Goal: Book appointment/travel/reservation

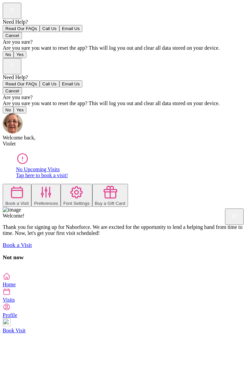
click at [144, 166] on div "No Upcoming Visits" at bounding box center [131, 169] width 230 height 6
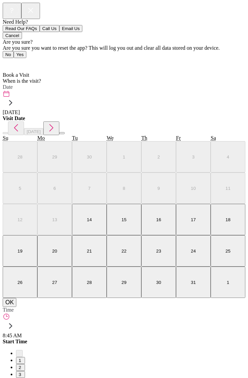
scroll to position [4, 0]
click at [16, 97] on icon at bounding box center [10, 102] width 11 height 11
click at [162, 267] on button "23" at bounding box center [158, 250] width 35 height 31
click at [16, 307] on button "OK" at bounding box center [10, 302] width 14 height 9
click at [16, 321] on icon at bounding box center [10, 326] width 11 height 11
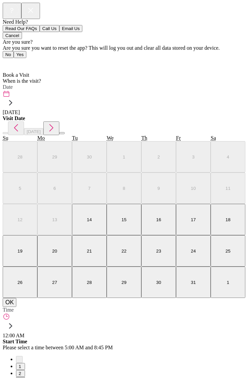
scroll to position [0, 0]
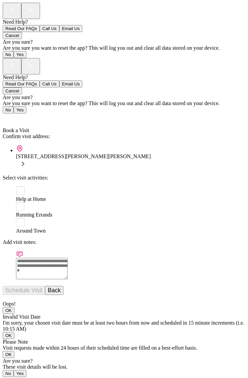
click at [18, 218] on rect at bounding box center [20, 222] width 9 height 9
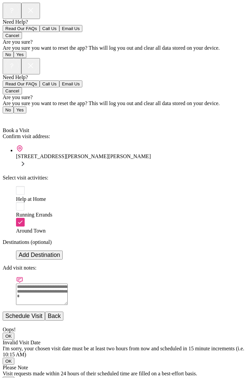
click at [63, 251] on button "Add Destination" at bounding box center [39, 255] width 47 height 9
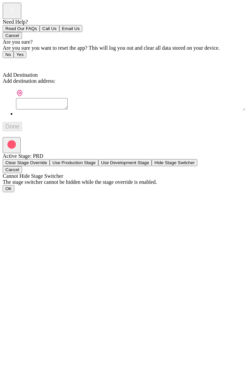
click at [41, 98] on textarea at bounding box center [42, 103] width 52 height 11
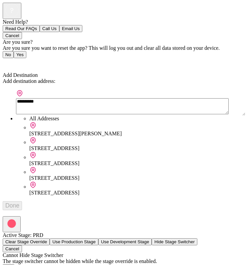
click at [136, 130] on div "[STREET_ADDRESS][PERSON_NAME]" at bounding box center [137, 133] width 216 height 6
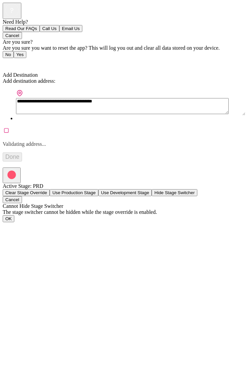
type textarea "**********"
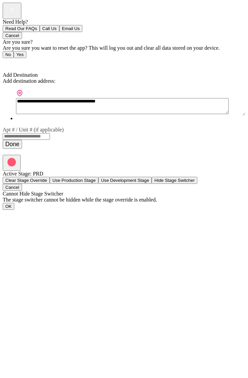
click at [22, 140] on button "Done" at bounding box center [12, 144] width 19 height 9
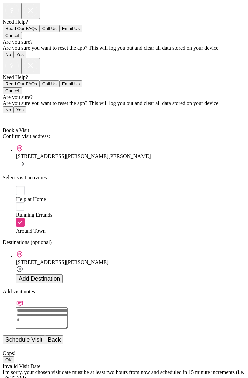
click at [18, 115] on span "Back" at bounding box center [12, 118] width 11 height 6
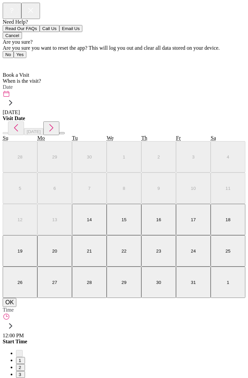
scroll to position [4, 0]
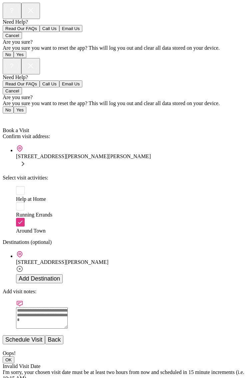
click at [37, 307] on textarea at bounding box center [42, 317] width 52 height 21
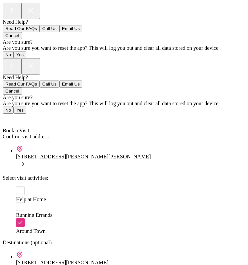
type textarea "**********"
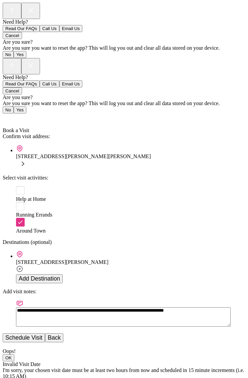
click at [45, 333] on button "Schedule Visit" at bounding box center [24, 337] width 42 height 9
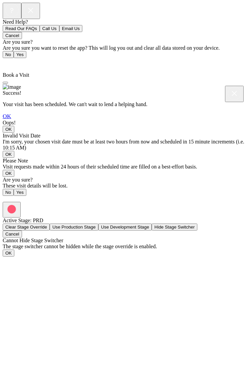
click at [228, 100] on rect at bounding box center [234, 93] width 13 height 13
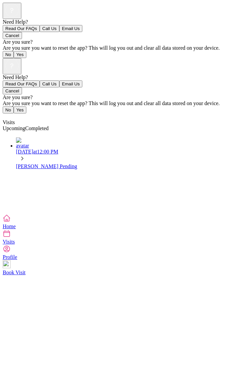
click at [105, 245] on link "Visits" at bounding box center [124, 237] width 243 height 15
click at [49, 125] on span "Completed" at bounding box center [36, 128] width 23 height 6
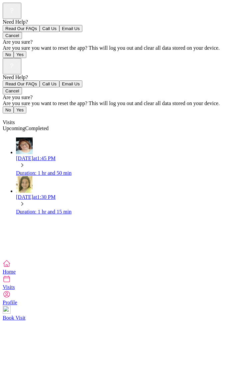
click at [15, 119] on span "Visits" at bounding box center [9, 122] width 12 height 6
click at [25, 125] on link "Upcoming" at bounding box center [14, 128] width 23 height 6
